Goal: Download file/media

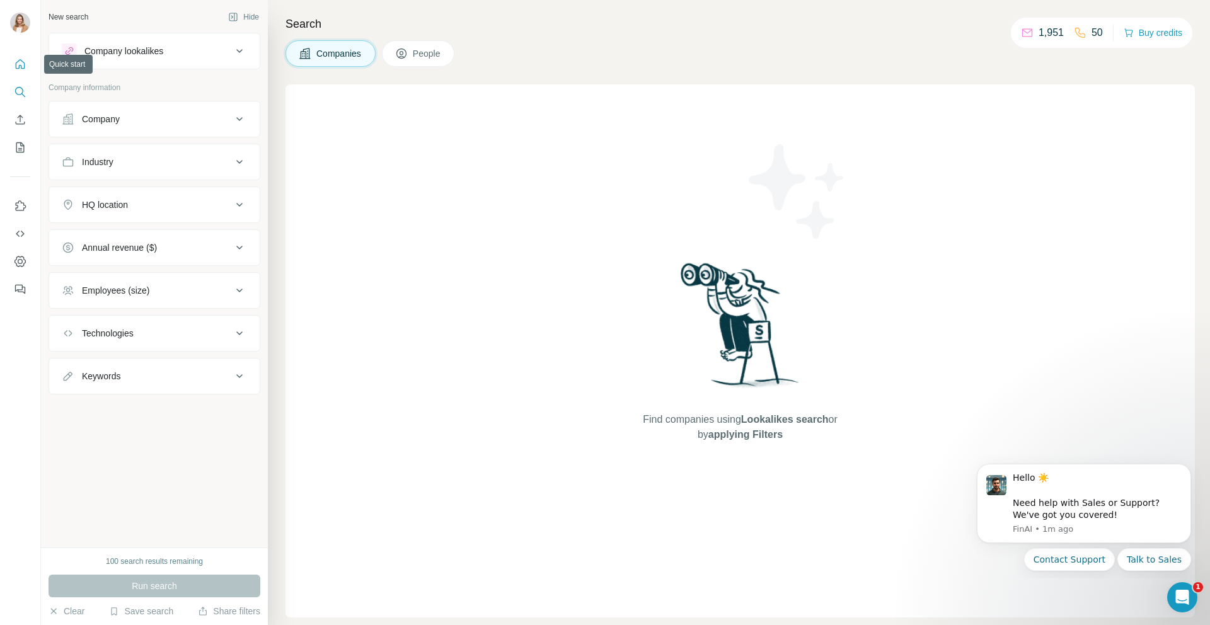
click at [13, 62] on button "Quick start" at bounding box center [20, 64] width 20 height 23
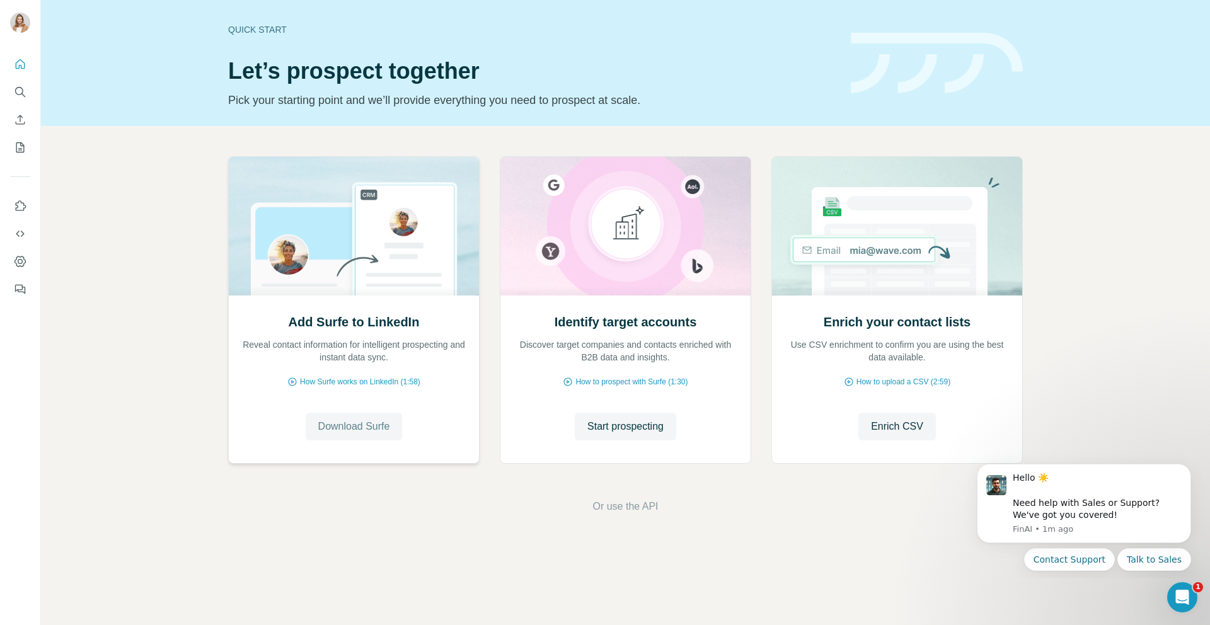
click at [345, 420] on span "Download Surfe" at bounding box center [354, 426] width 72 height 15
